Goal: Task Accomplishment & Management: Use online tool/utility

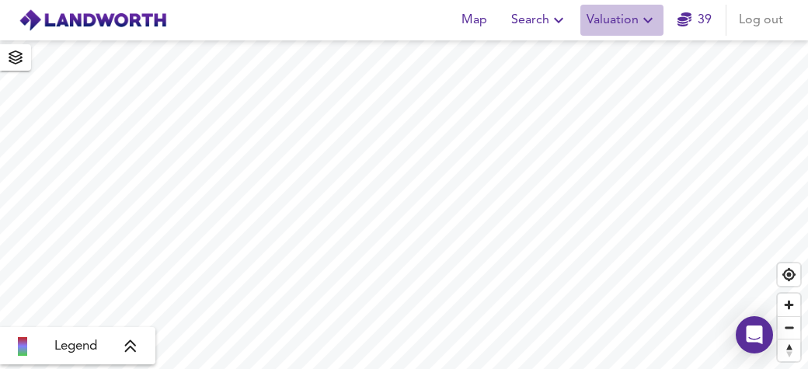
click at [650, 21] on icon "button" at bounding box center [647, 20] width 9 height 5
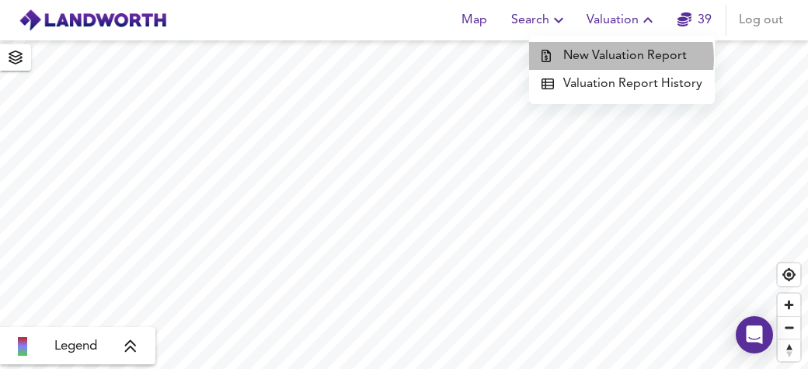
click at [620, 58] on li "New Valuation Report" at bounding box center [622, 56] width 186 height 28
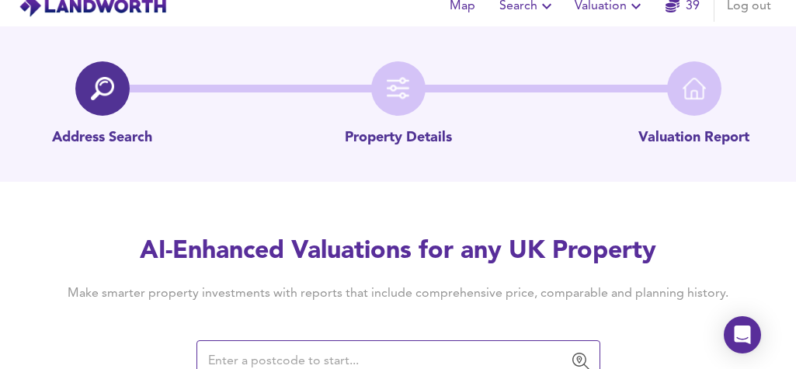
scroll to position [29, 0]
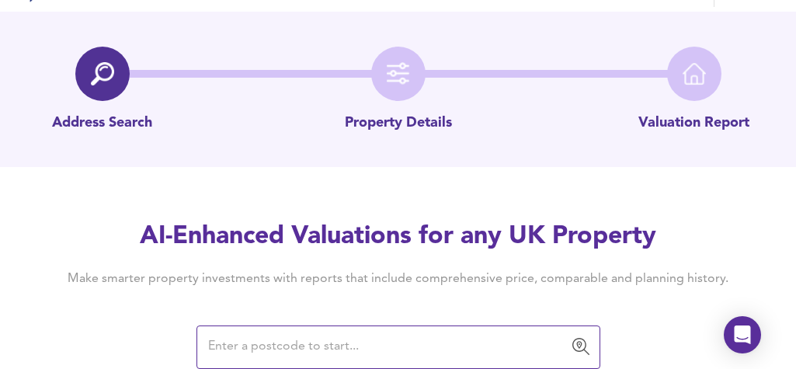
click at [246, 343] on input "text" at bounding box center [387, 348] width 367 height 30
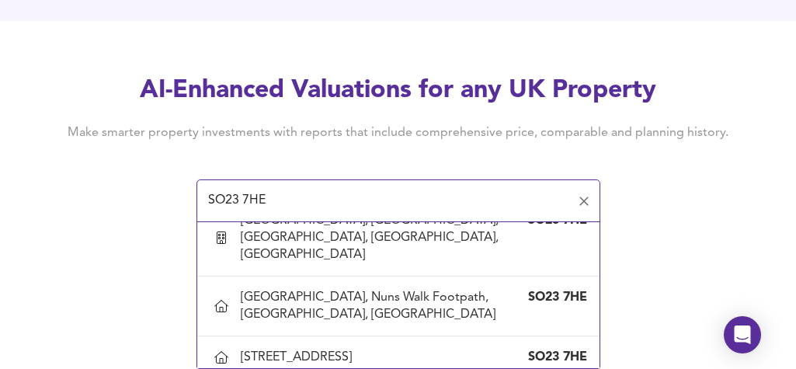
scroll to position [296, 0]
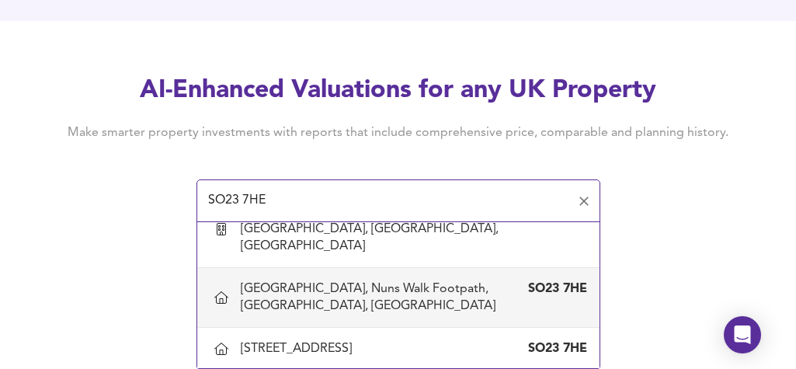
click at [268, 293] on div "[GEOGRAPHIC_DATA], Nuns Walk Footpath, [GEOGRAPHIC_DATA], [GEOGRAPHIC_DATA]" at bounding box center [383, 298] width 284 height 34
type input "[GEOGRAPHIC_DATA], Nuns Walk Footpath, [GEOGRAPHIC_DATA], [GEOGRAPHIC_DATA]"
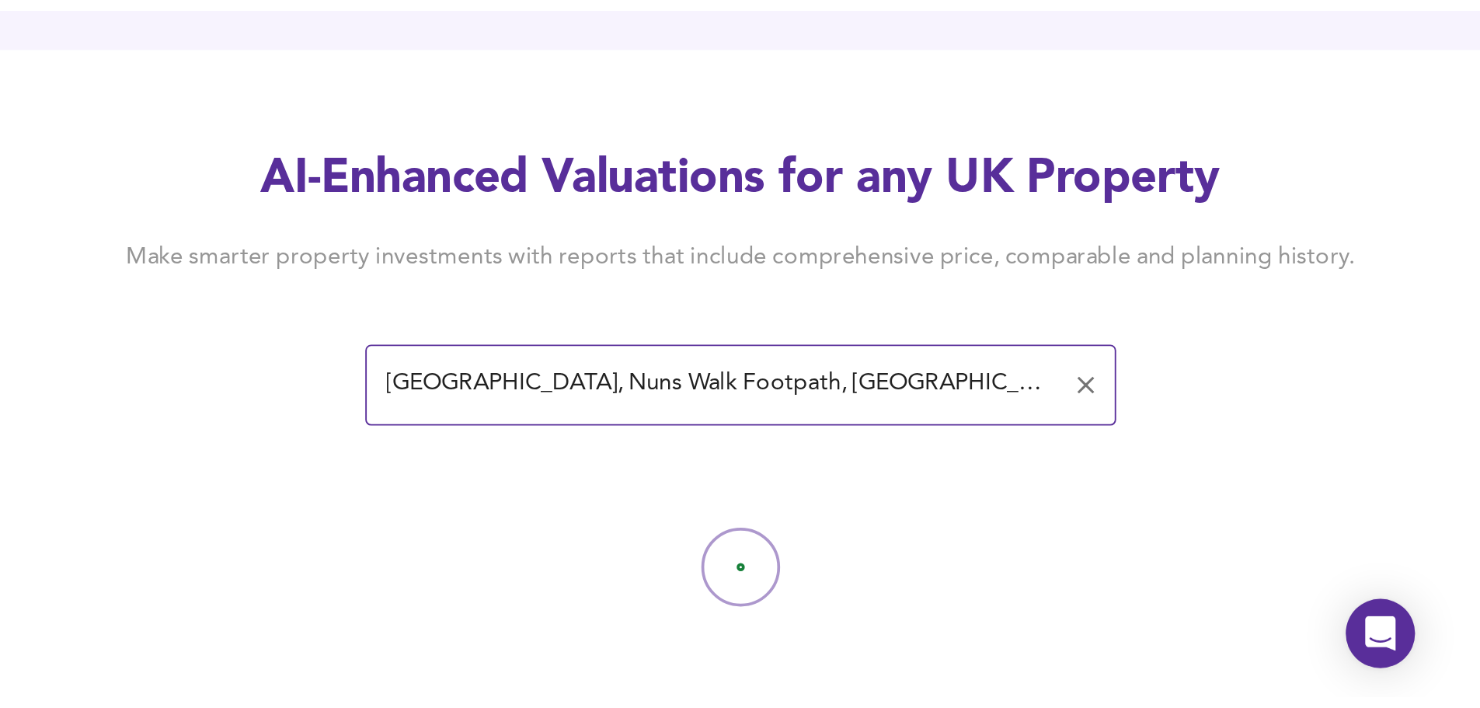
scroll to position [0, 0]
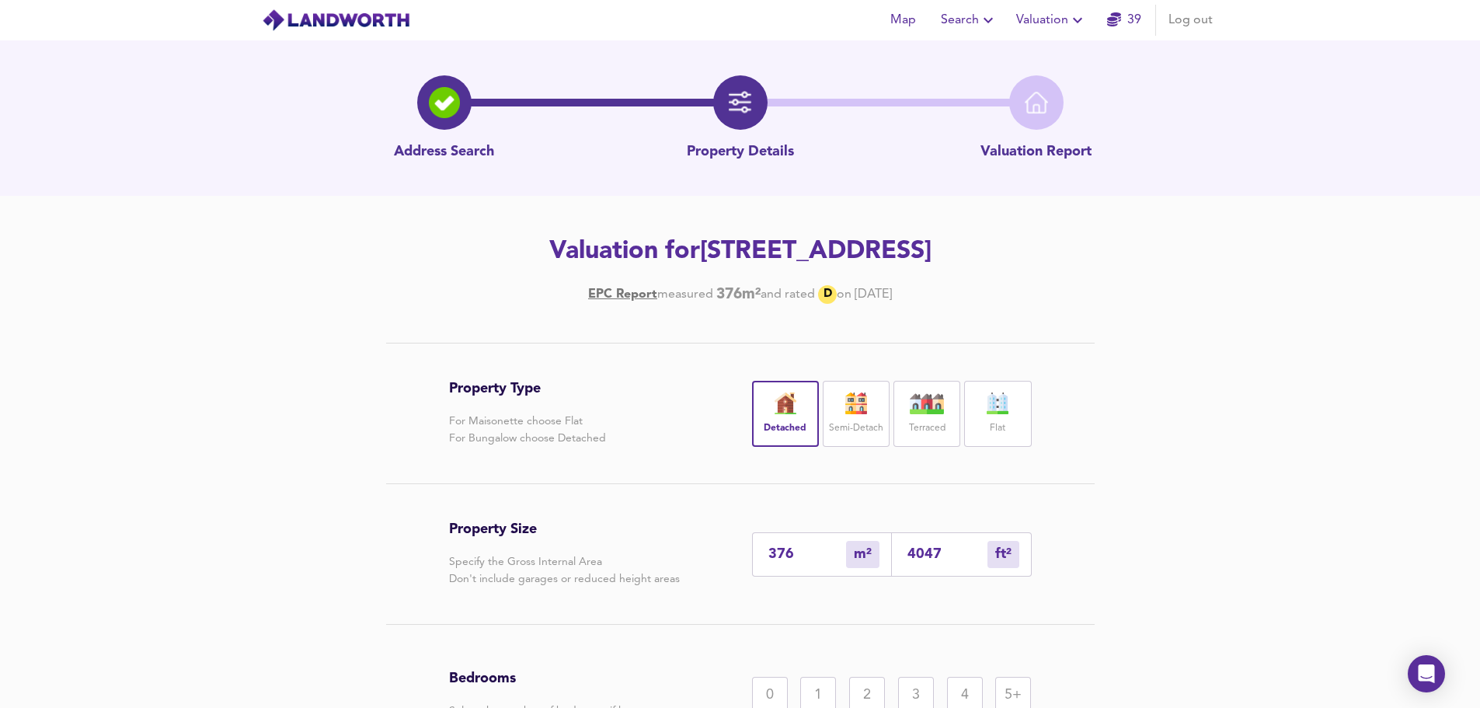
click at [809, 369] on input "4047" at bounding box center [948, 554] width 80 height 16
type input "38"
type input "404"
type input "4"
type input "40"
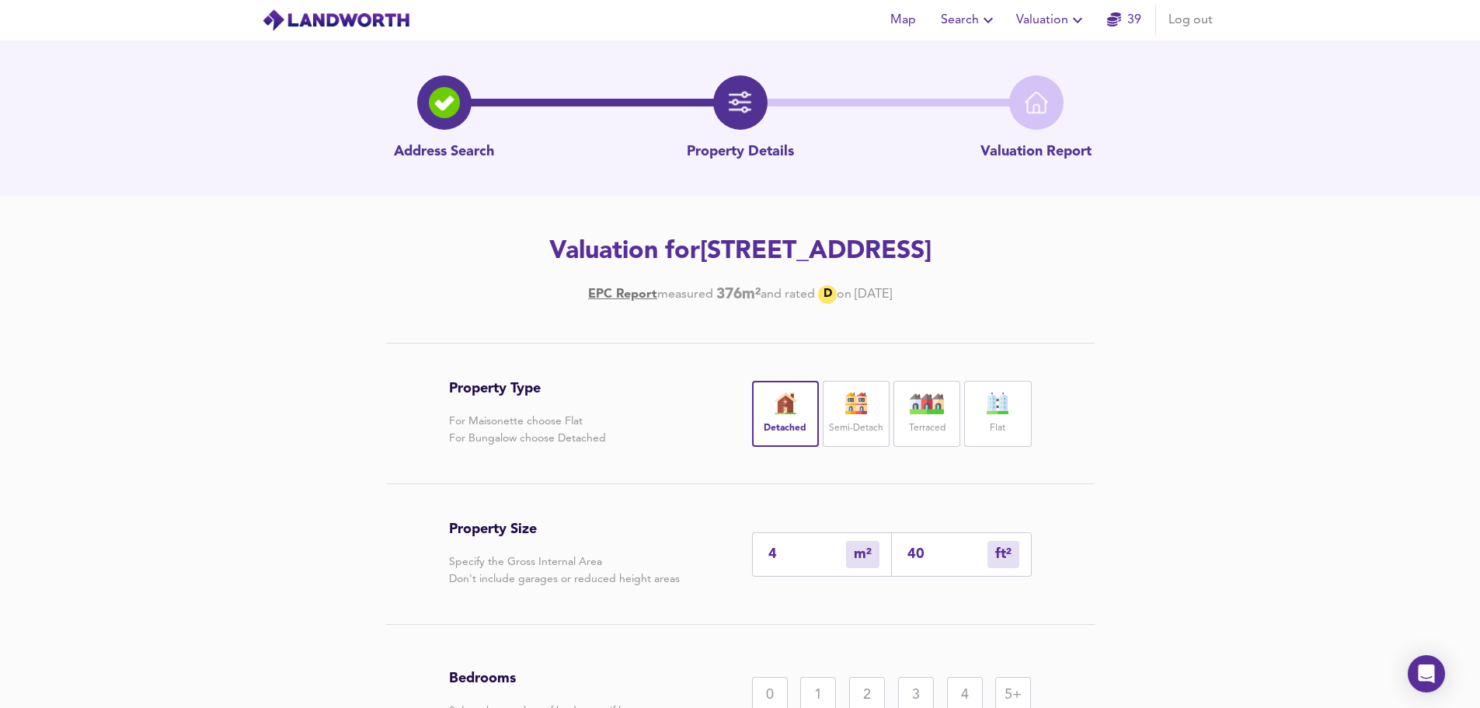
type input "0"
type input "4"
type input "1"
type input "8"
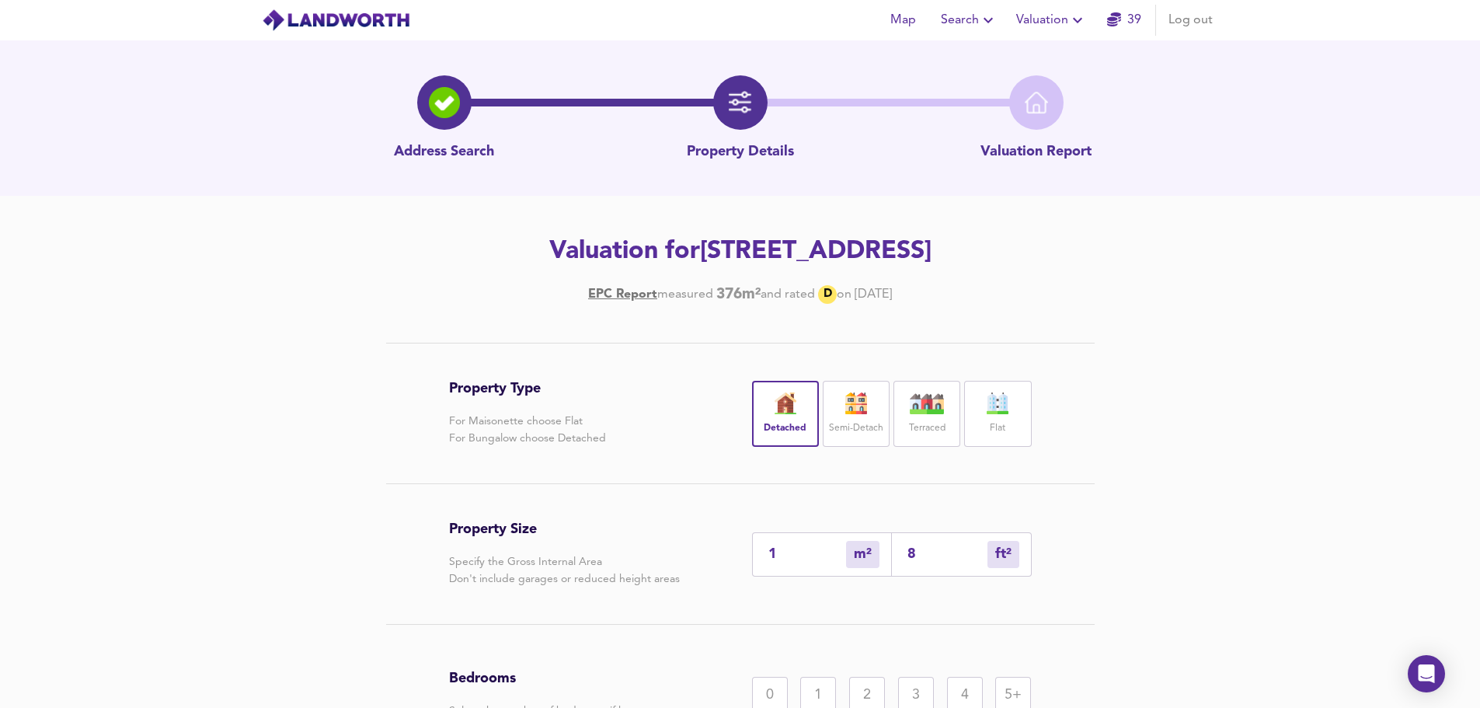
type input "82"
type input "77"
type input "826"
type input "768"
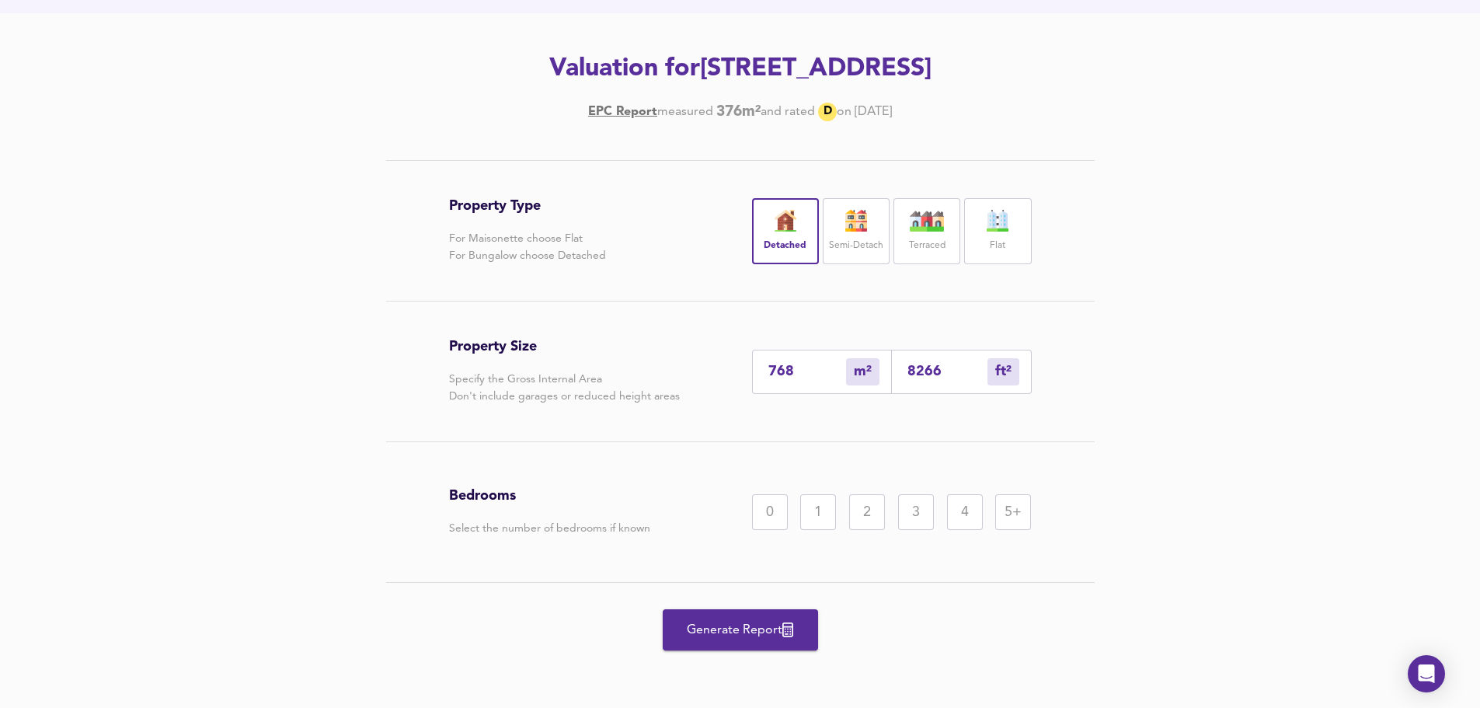
scroll to position [217, 0]
type input "8266"
click at [809, 369] on div "5+" at bounding box center [1013, 512] width 36 height 36
click at [740, 369] on span "Generate Report" at bounding box center [740, 630] width 124 height 22
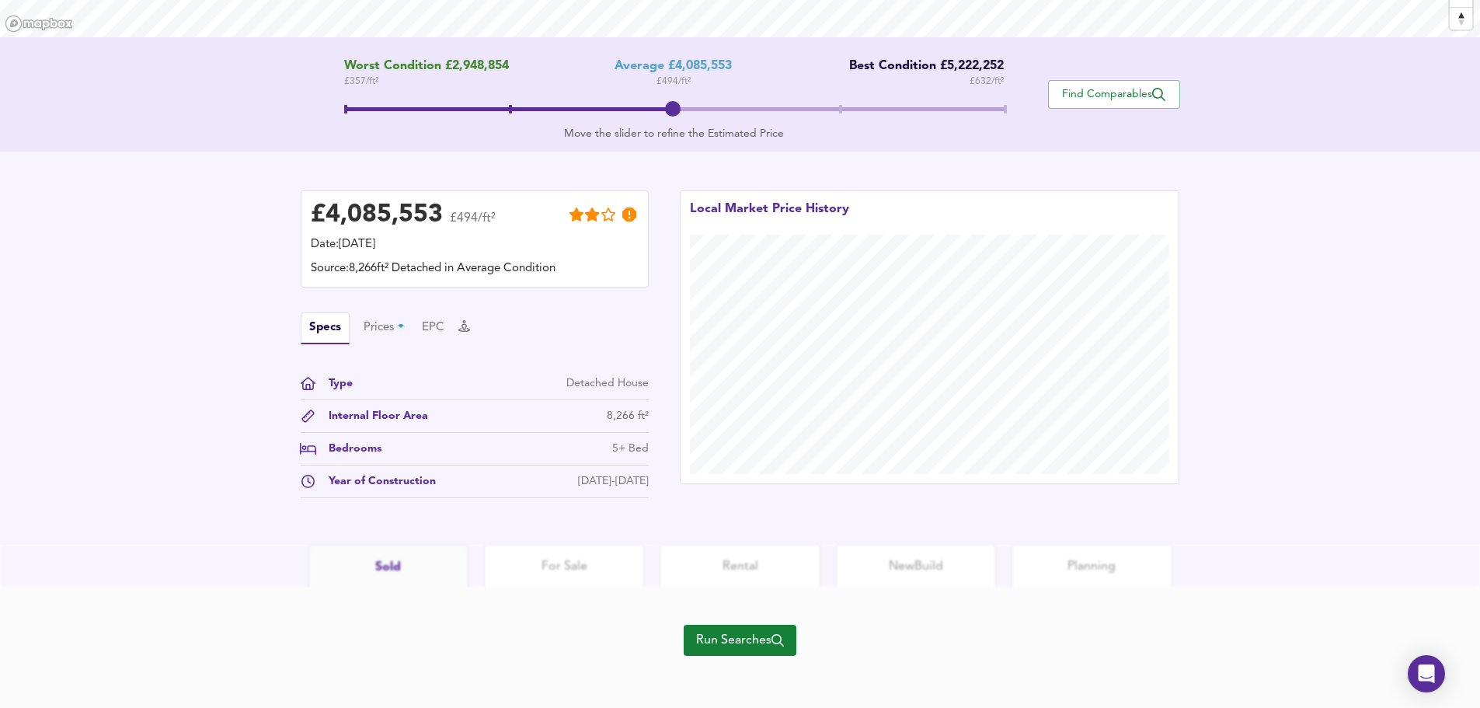
scroll to position [284, 0]
click at [809, 369] on div "£ 4,085,553 £494/ft² Date: [DATE] Source: 8,266ft² Detached in Average Conditio…" at bounding box center [740, 348] width 1480 height 393
click at [377, 329] on div "Prices 2" at bounding box center [389, 328] width 50 height 19
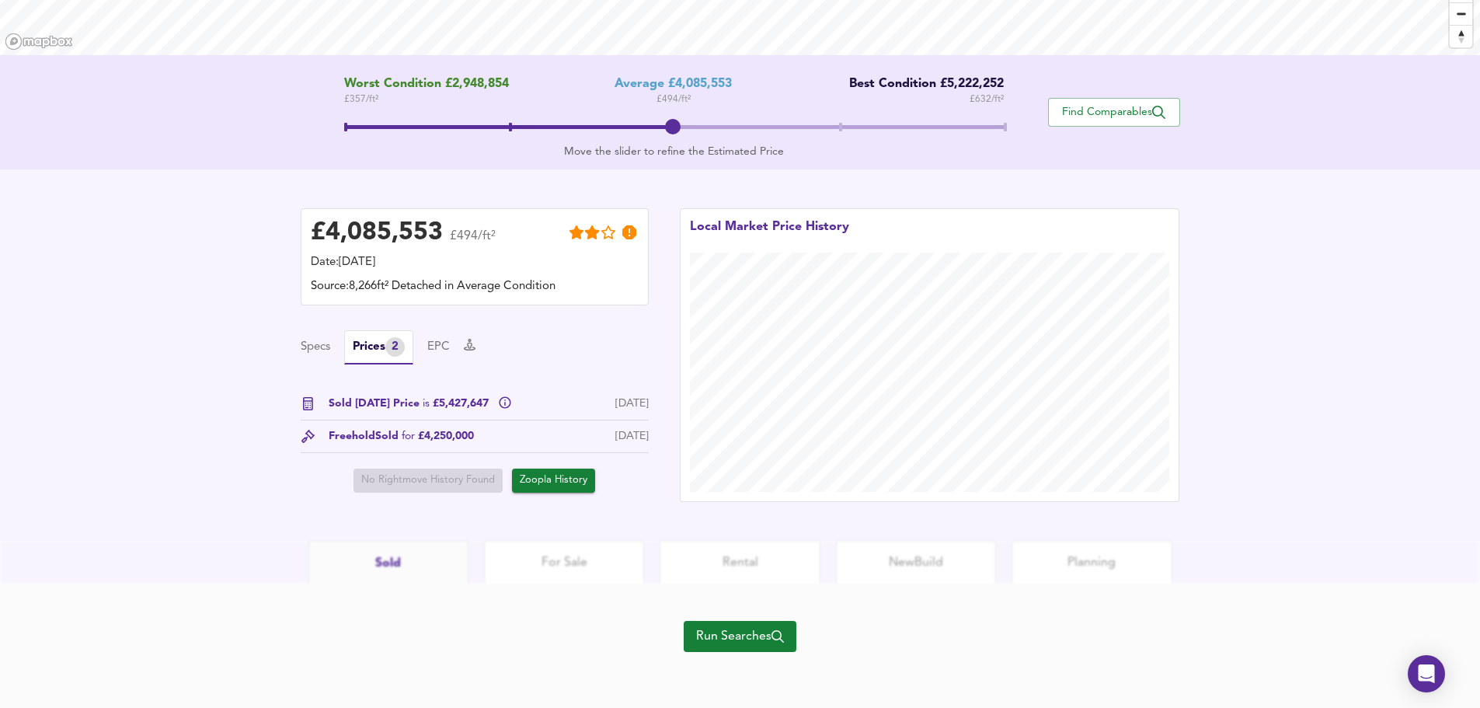
scroll to position [0, 0]
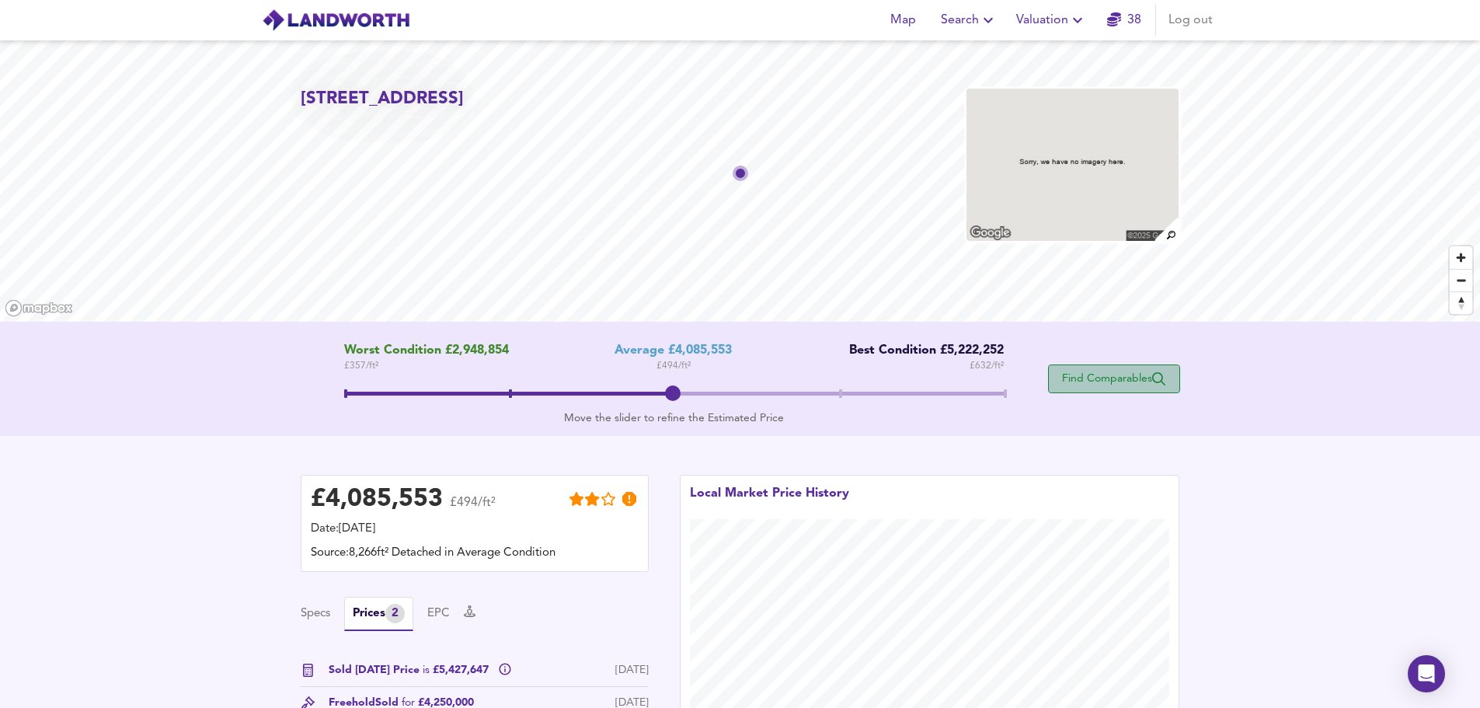
click at [809, 369] on span "Find Comparables" at bounding box center [1114, 378] width 115 height 15
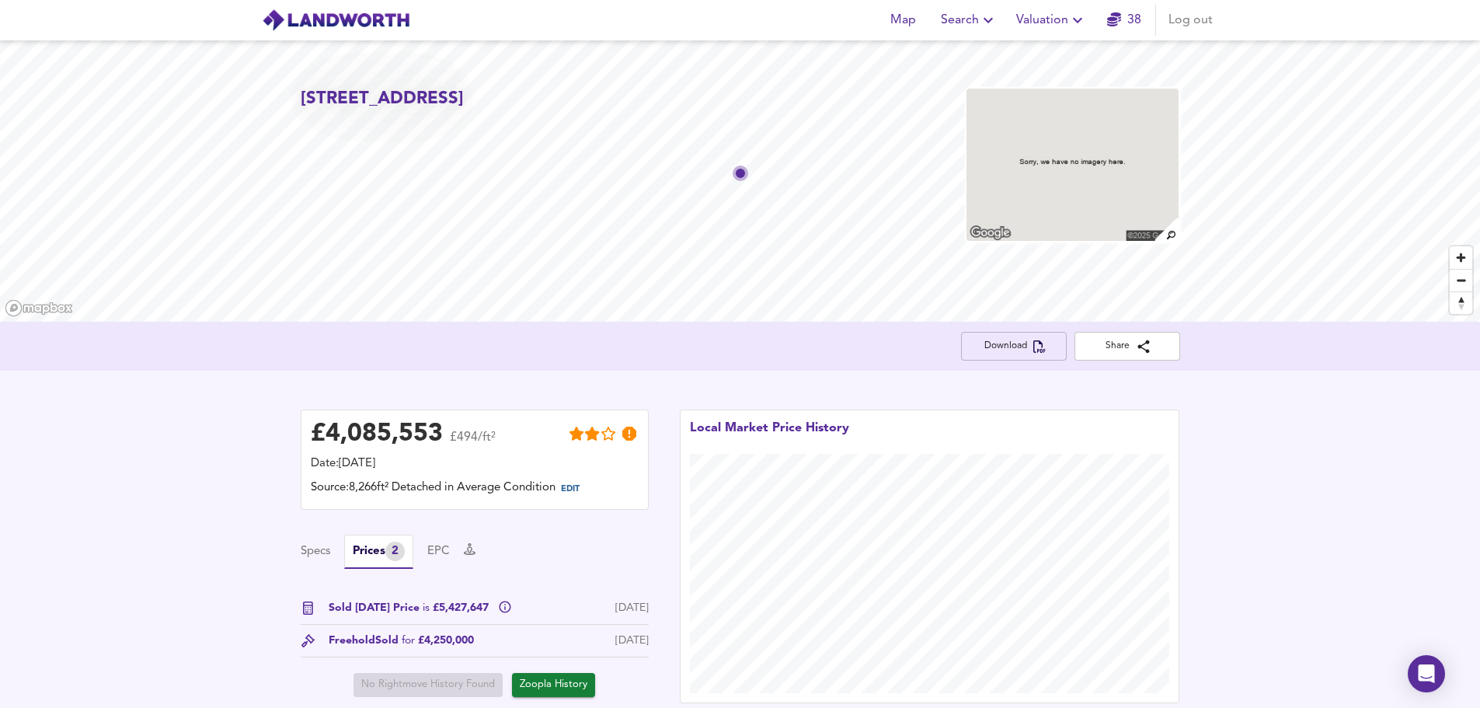
click at [809, 343] on span "Download" at bounding box center [1014, 346] width 81 height 16
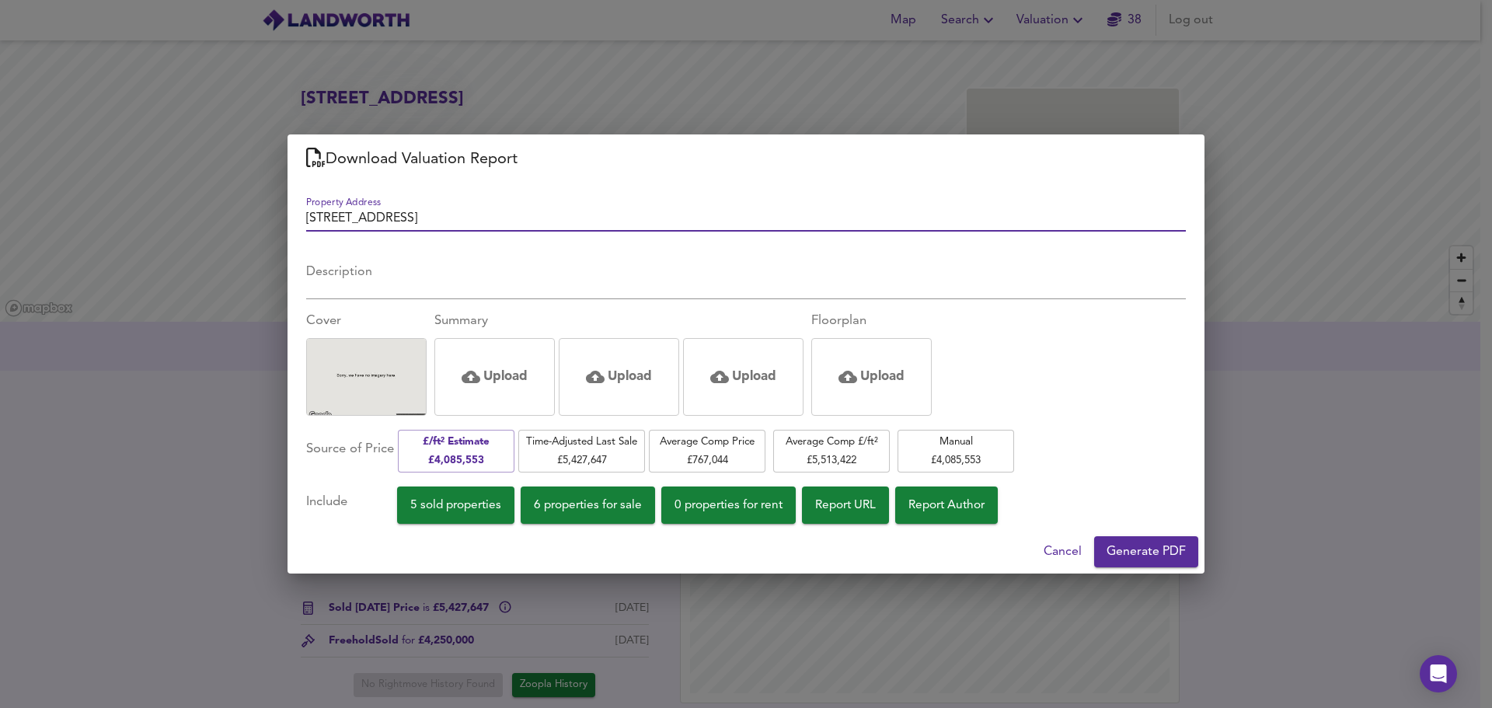
click at [809, 369] on span "Generate PDF" at bounding box center [1146, 552] width 79 height 22
